Goal: Feedback & Contribution: Submit feedback/report problem

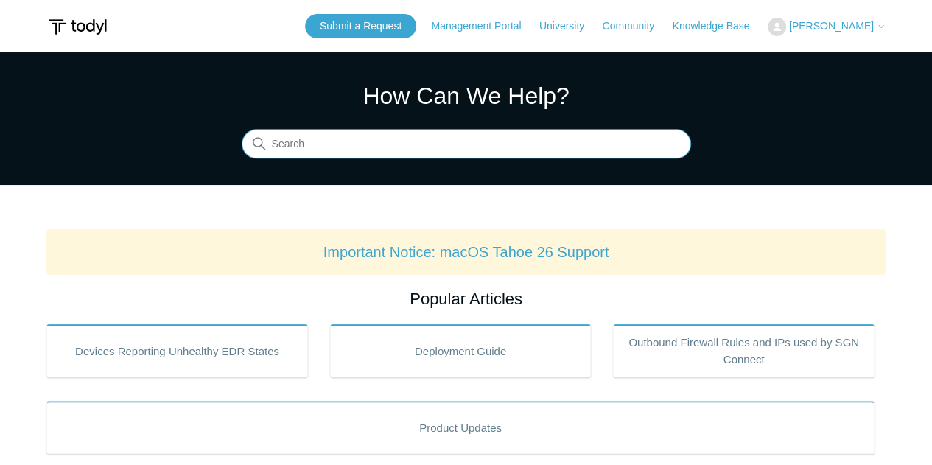
click at [430, 144] on input "Search" at bounding box center [467, 144] width 450 height 29
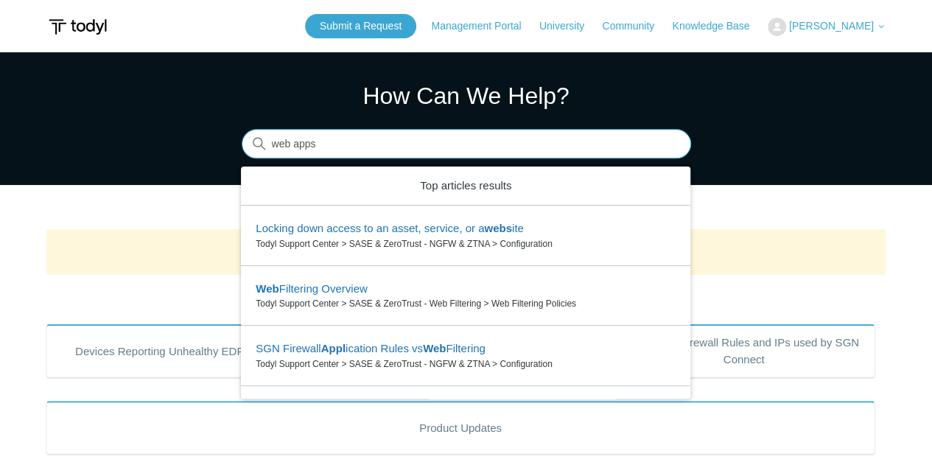
type input "web apps"
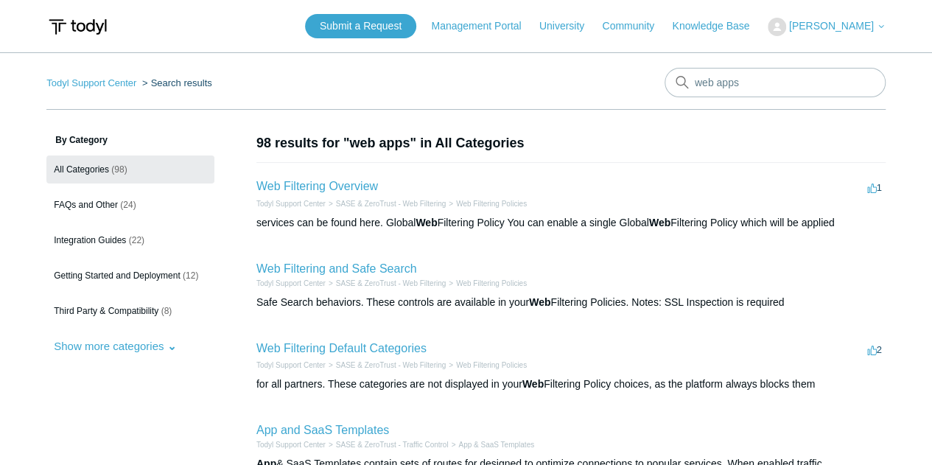
click at [864, 29] on span "[PERSON_NAME]" at bounding box center [831, 26] width 85 height 12
click at [792, 52] on link "My Support Requests" at bounding box center [814, 58] width 144 height 26
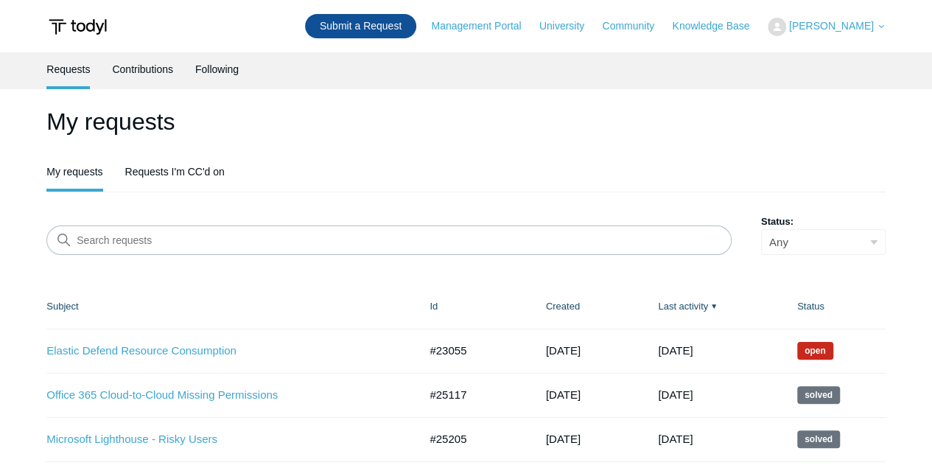
click at [381, 22] on link "Submit a Request" at bounding box center [360, 26] width 111 height 24
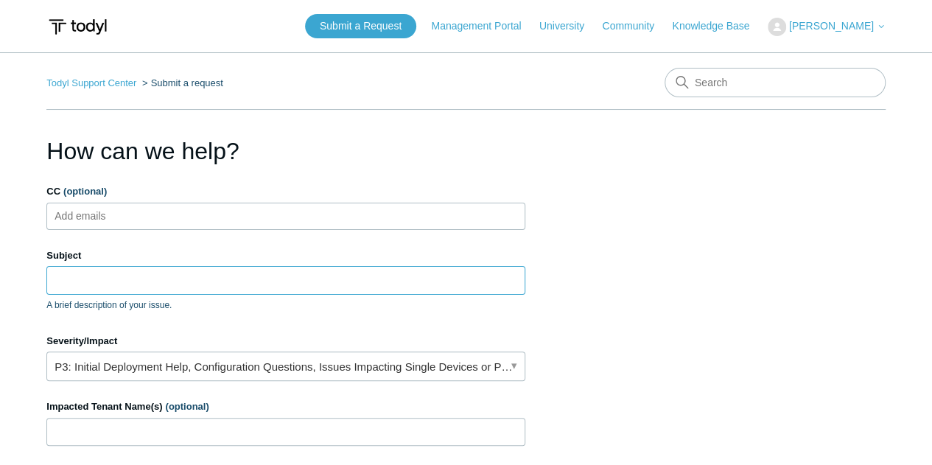
click at [159, 287] on input "Subject" at bounding box center [285, 280] width 479 height 28
click at [160, 285] on input "Subject" at bounding box center [285, 280] width 479 height 28
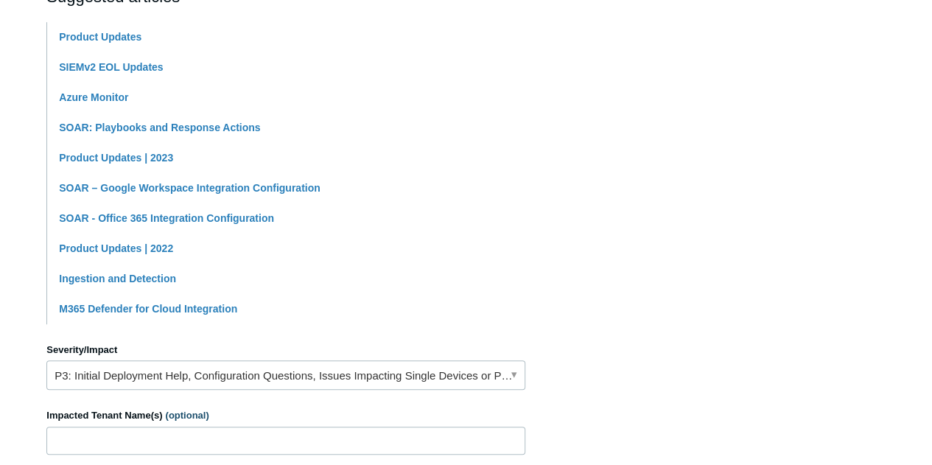
scroll to position [369, 0]
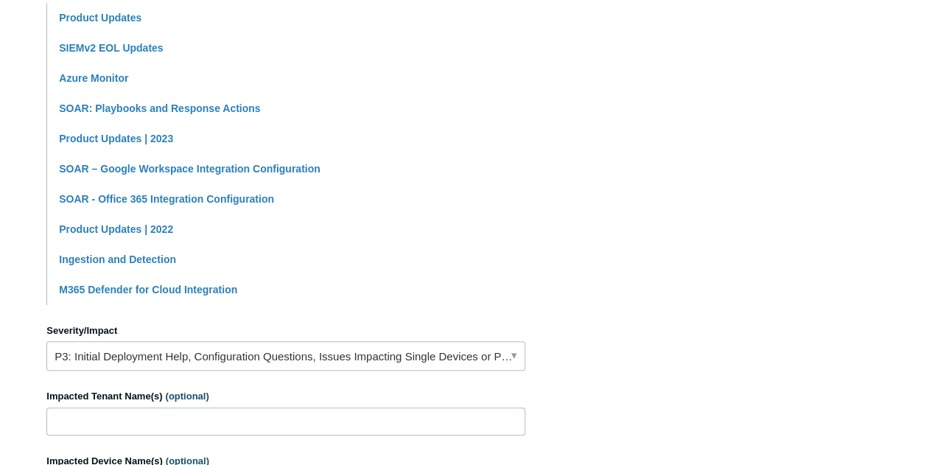
type input "SIEM for custom wev apps"
click at [307, 353] on link "P3: Initial Deployment Help, Configuration Questions, Issues Impacting Single D…" at bounding box center [285, 355] width 479 height 29
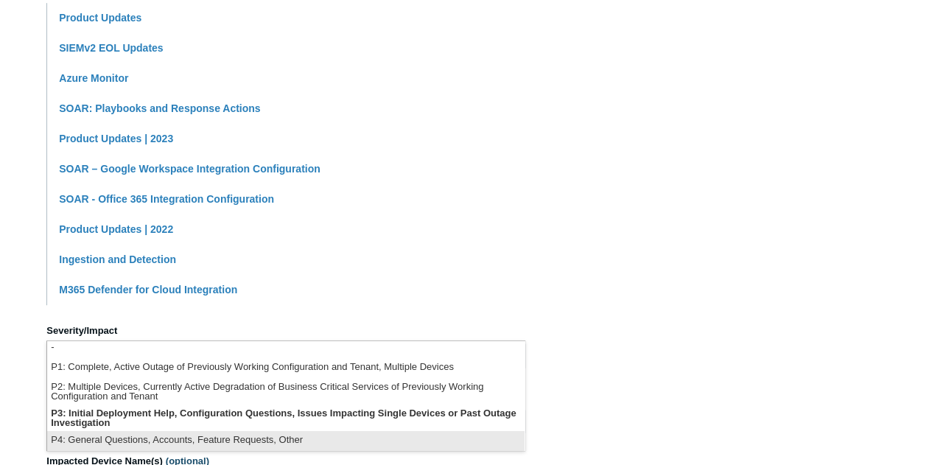
scroll to position [3, 0]
click at [301, 435] on li "P4: General Questions, Accounts, Feature Requests, Other" at bounding box center [286, 441] width 478 height 20
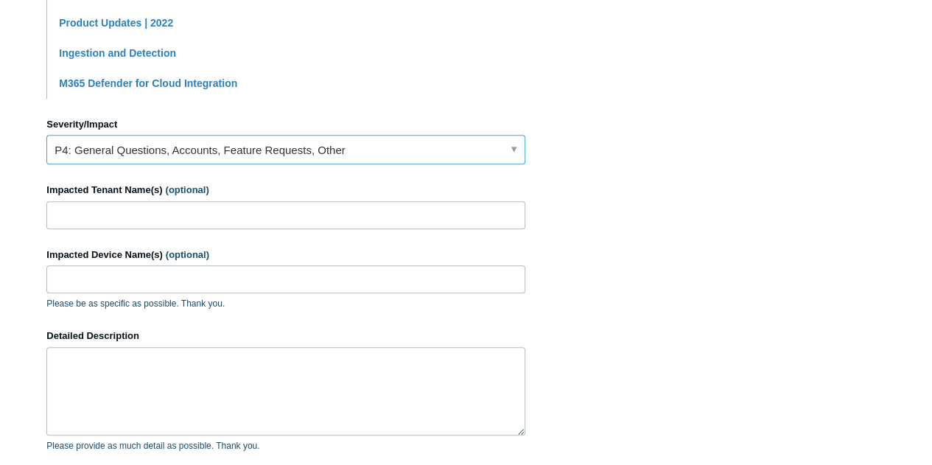
scroll to position [590, 0]
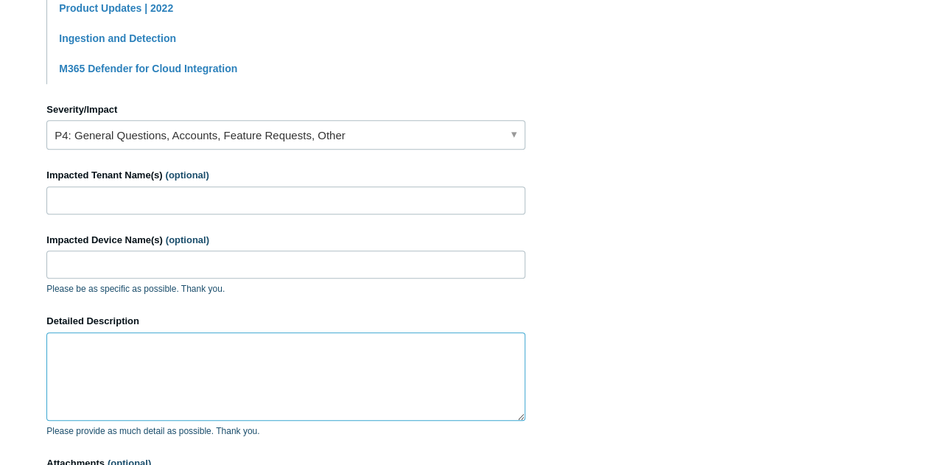
click at [122, 359] on textarea "Detailed Description" at bounding box center [285, 376] width 479 height 88
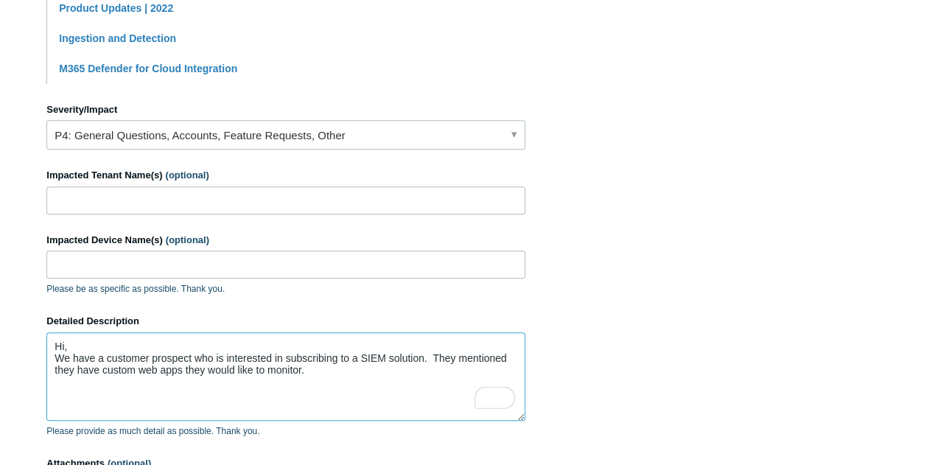
click at [156, 370] on textarea "Hi, We have a customer prospect who is interested in subscribing to a SIEM solu…" at bounding box center [285, 376] width 479 height 88
click at [354, 369] on textarea "Hi, We have a customer prospect who is interested in subscribing to a SIEM solu…" at bounding box center [285, 376] width 479 height 88
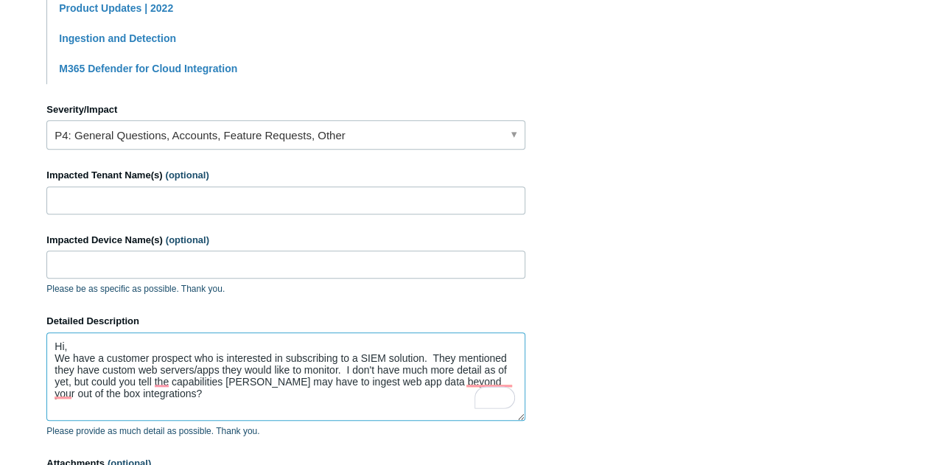
click at [344, 378] on textarea "Hi, We have a customer prospect who is interested in subscribing to a SIEM solu…" at bounding box center [285, 376] width 479 height 88
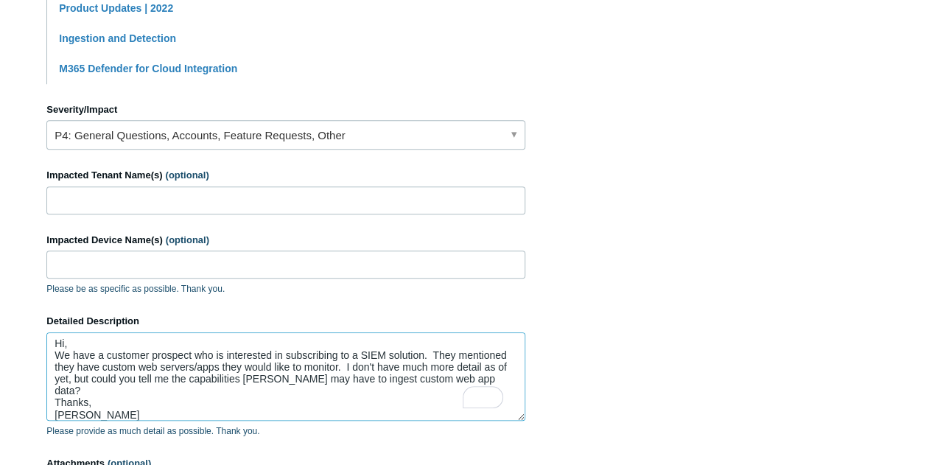
click at [78, 376] on textarea "Hi, We have a customer prospect who is interested in subscribing to a SIEM solu…" at bounding box center [285, 376] width 479 height 88
click at [74, 389] on textarea "Hi, We have a customer prospect who is interested in subscribing to a SIEM solu…" at bounding box center [285, 376] width 479 height 88
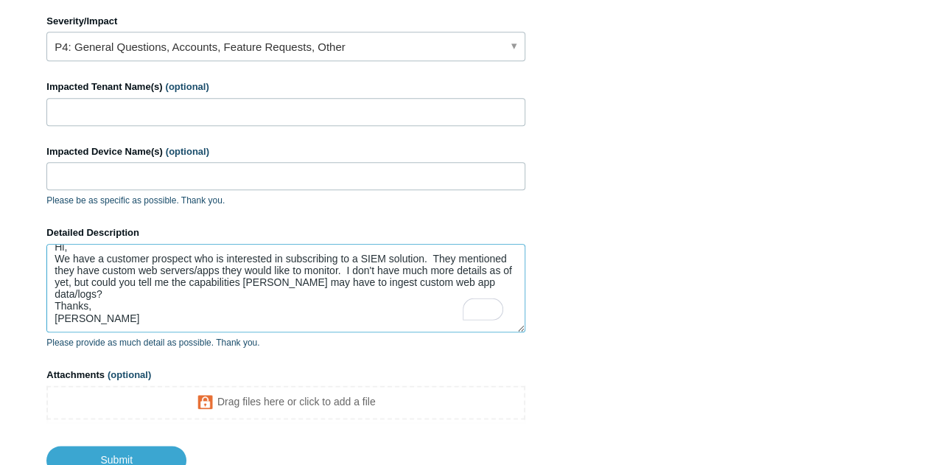
scroll to position [787, 0]
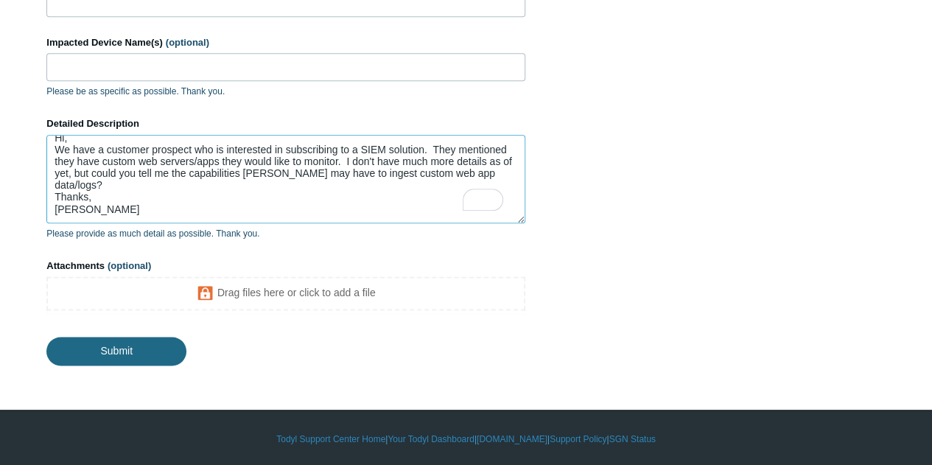
type textarea "Hi, We have a customer prospect who is interested in subscribing to a SIEM solu…"
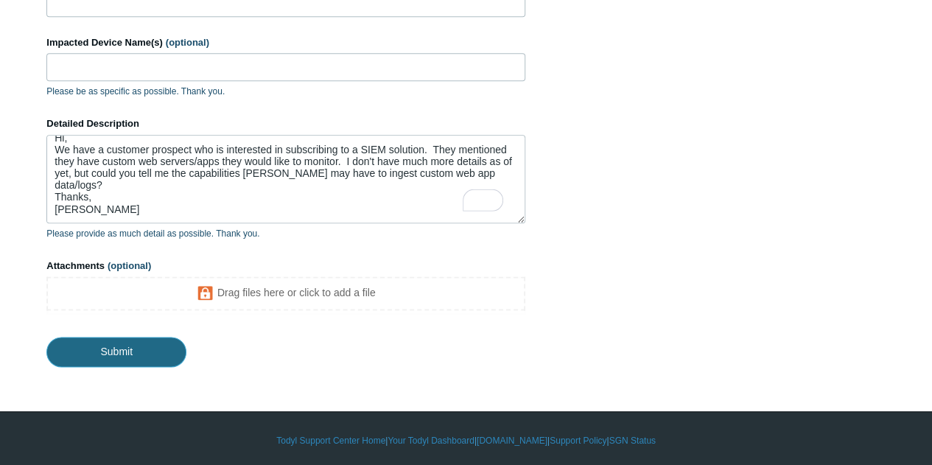
click at [115, 338] on input "Submit" at bounding box center [116, 351] width 140 height 29
